Goal: Complete application form

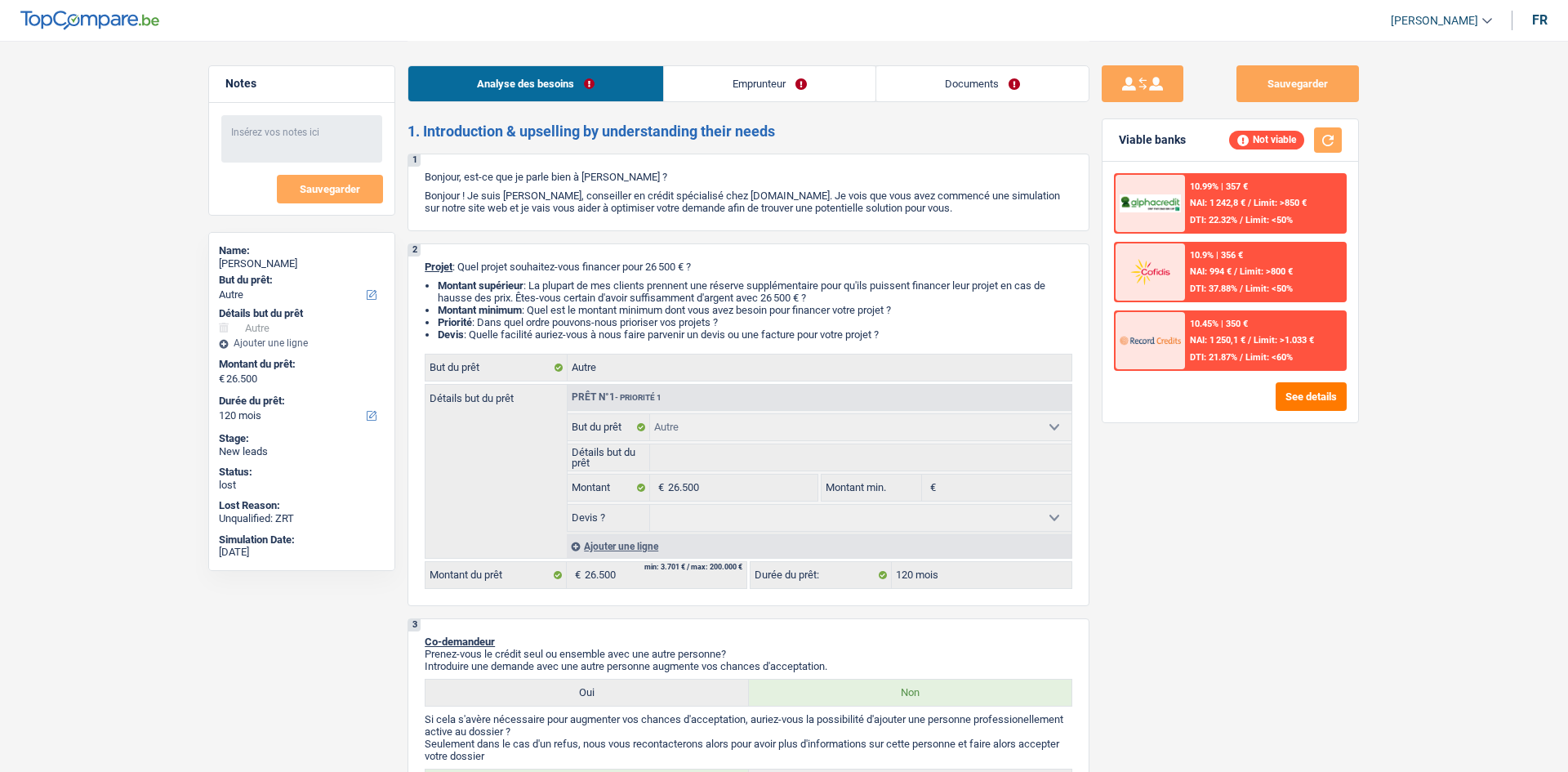
select select "other"
select select "120"
select select "other"
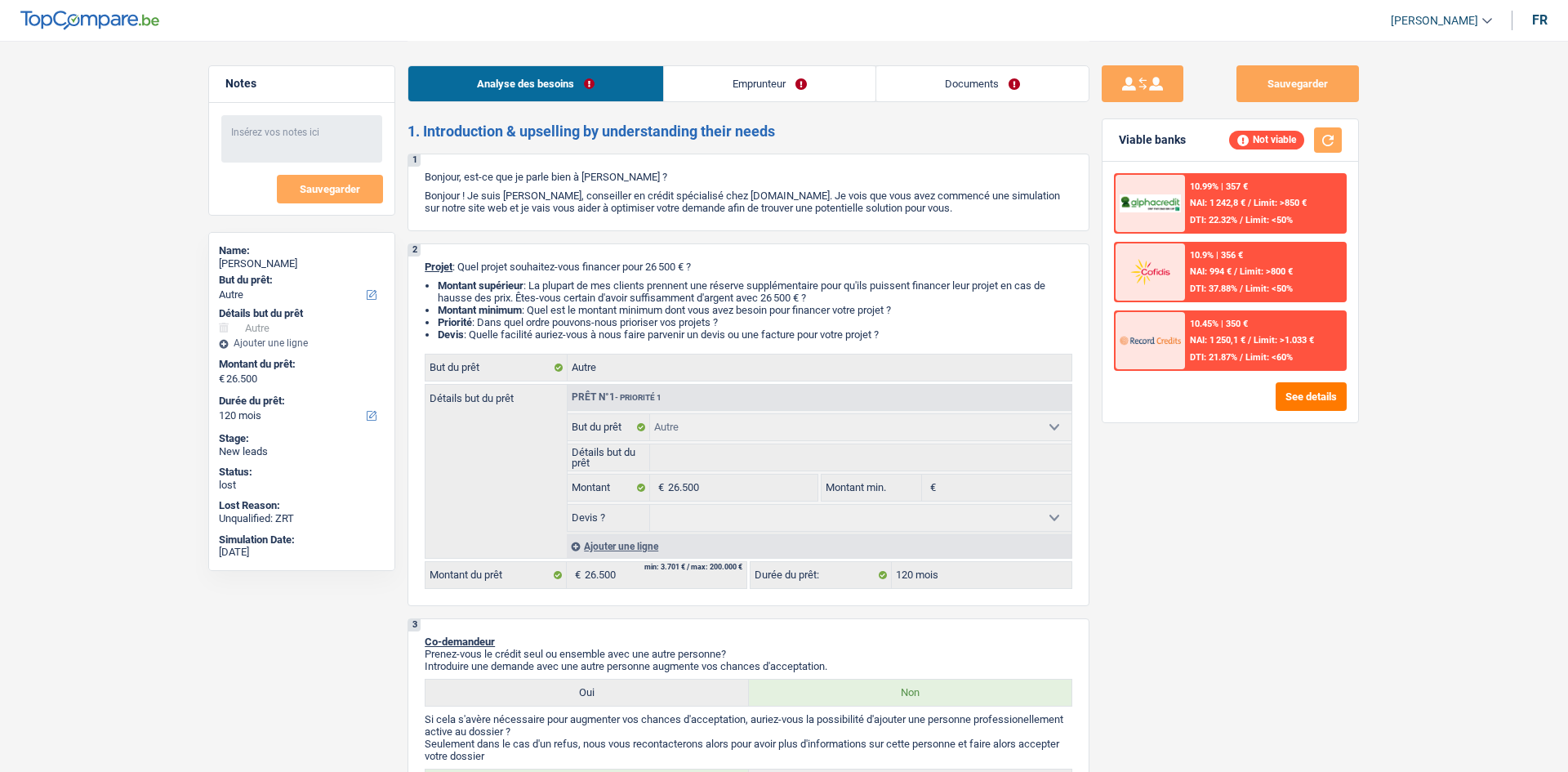
select select "120"
select select "housewife"
select select "netSalary"
select select "liveWithParents"
select select "other"
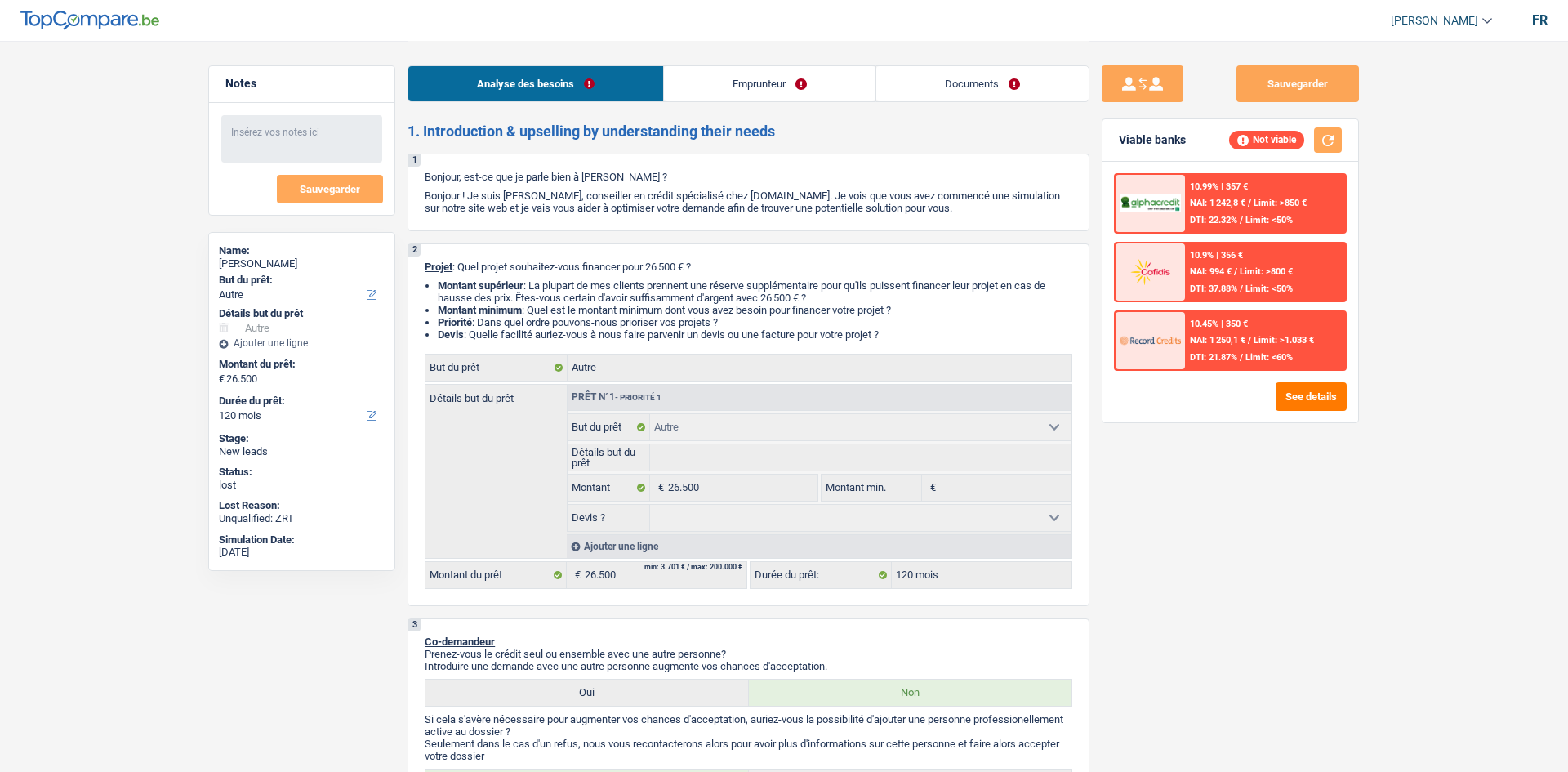
select select "other"
select select "120"
